Goal: Task Accomplishment & Management: Manage account settings

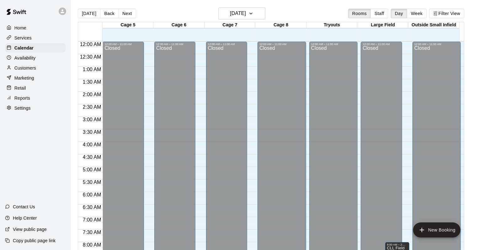
scroll to position [367, 0]
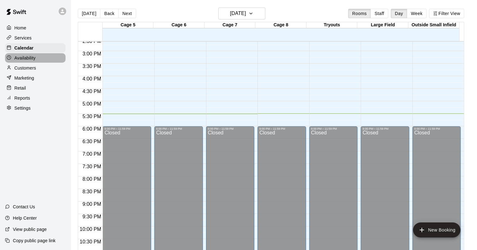
click at [22, 58] on p "Availability" at bounding box center [24, 58] width 21 height 6
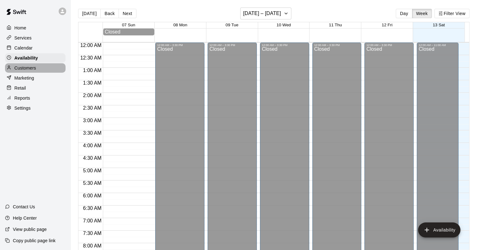
scroll to position [386, 0]
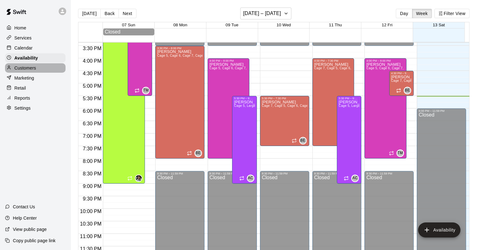
click at [30, 68] on p "Customers" at bounding box center [25, 68] width 22 height 6
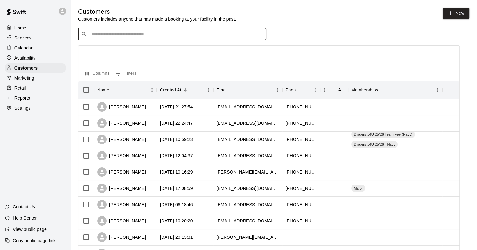
click at [179, 33] on input "Search customers by name or email" at bounding box center [177, 34] width 174 height 6
type input "****"
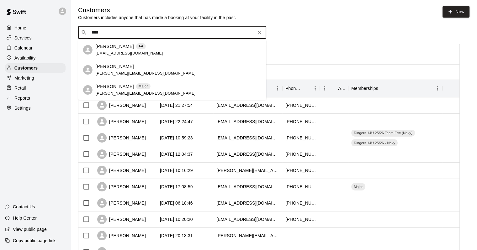
scroll to position [31, 0]
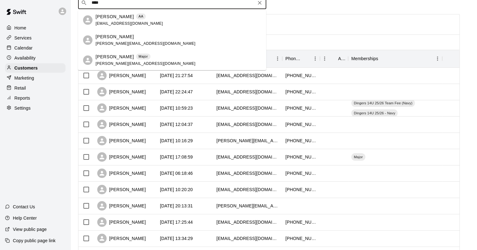
click at [128, 21] on span "[EMAIL_ADDRESS][DOMAIN_NAME]" at bounding box center [129, 23] width 67 height 4
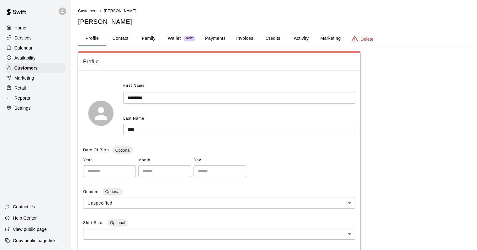
click at [147, 35] on button "Family" at bounding box center [149, 38] width 28 height 15
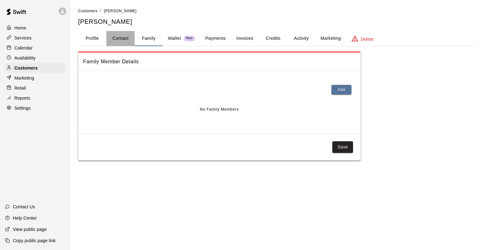
click at [114, 39] on button "Contact" at bounding box center [120, 38] width 28 height 15
select select "**"
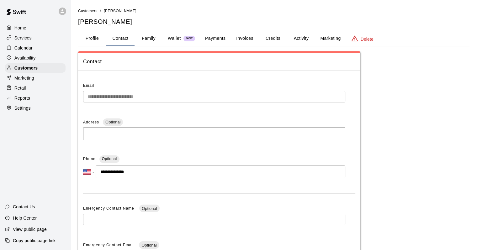
click at [90, 36] on button "Profile" at bounding box center [92, 38] width 28 height 15
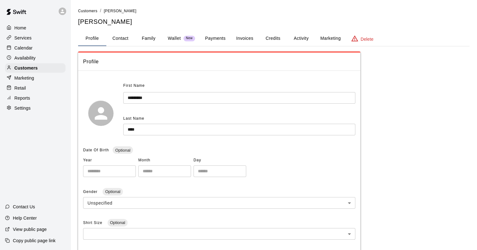
click at [114, 39] on button "Contact" at bounding box center [120, 38] width 28 height 15
select select "**"
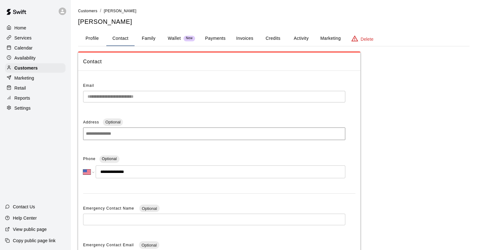
click at [103, 39] on button "Profile" at bounding box center [92, 38] width 28 height 15
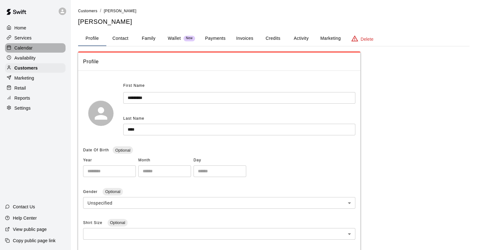
click at [31, 45] on div "Calendar" at bounding box center [35, 47] width 61 height 9
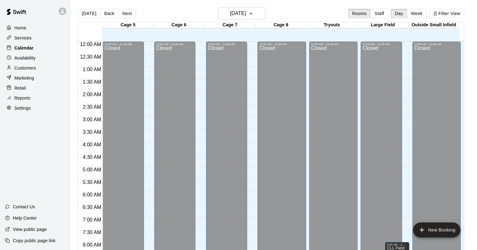
scroll to position [367, 0]
